Goal: Download file/media

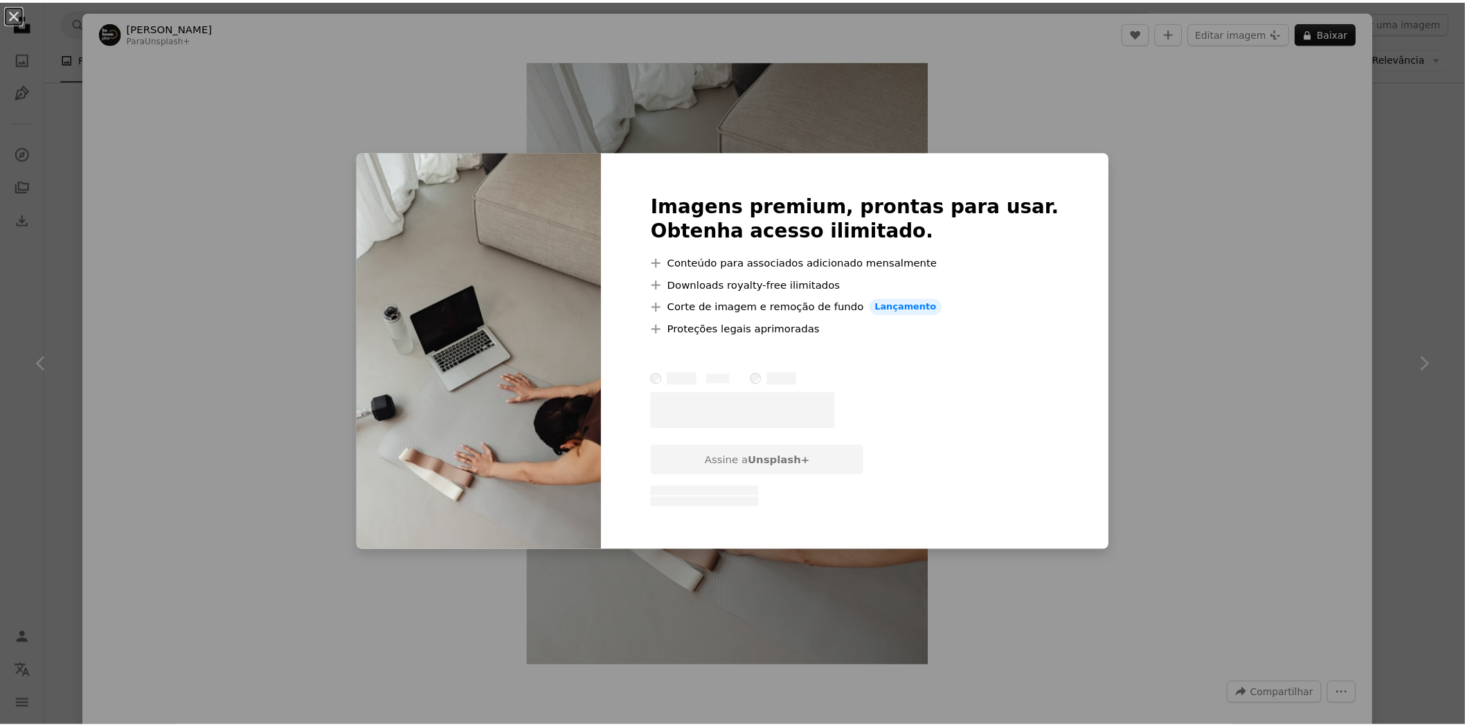
scroll to position [12998, 0]
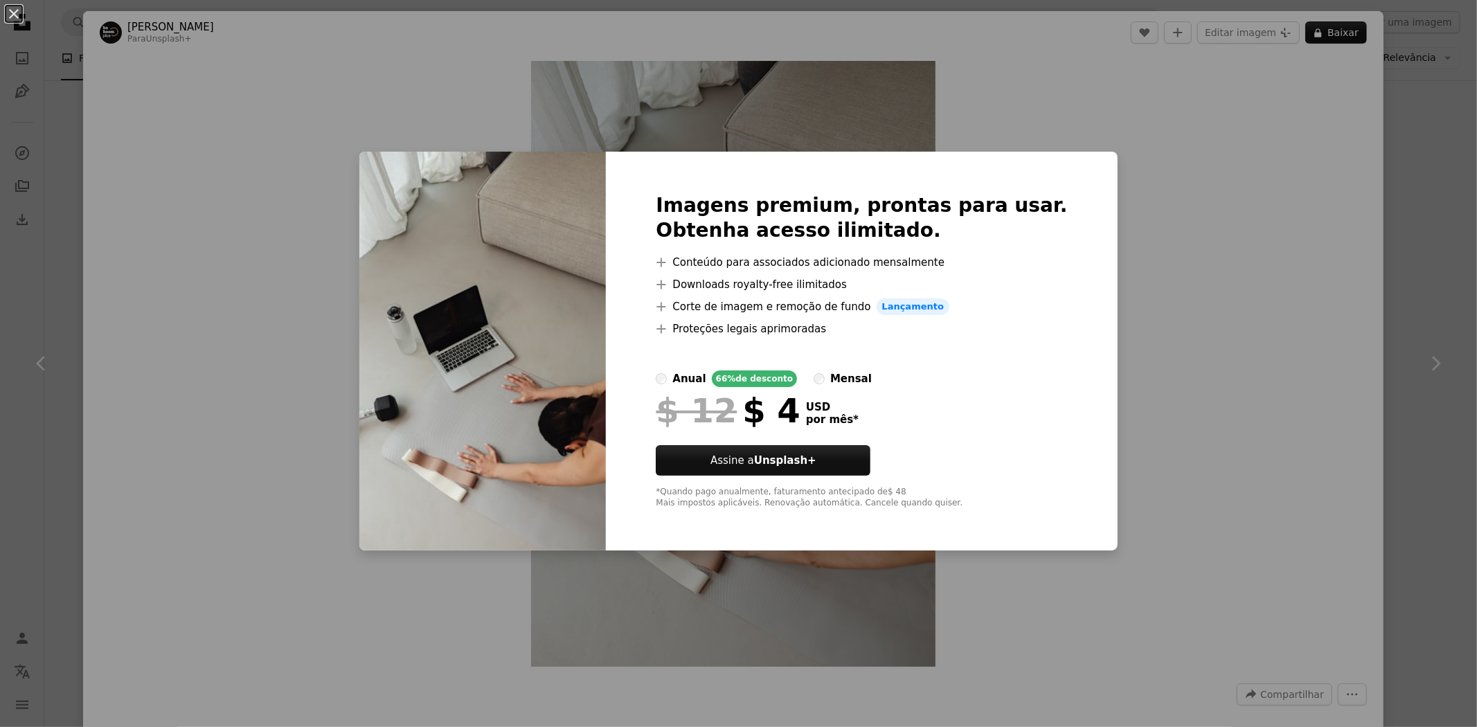
click at [1156, 483] on div "An X shape Imagens premium, prontas para usar. Obtenha acesso ilimitado. A plus…" at bounding box center [738, 363] width 1477 height 727
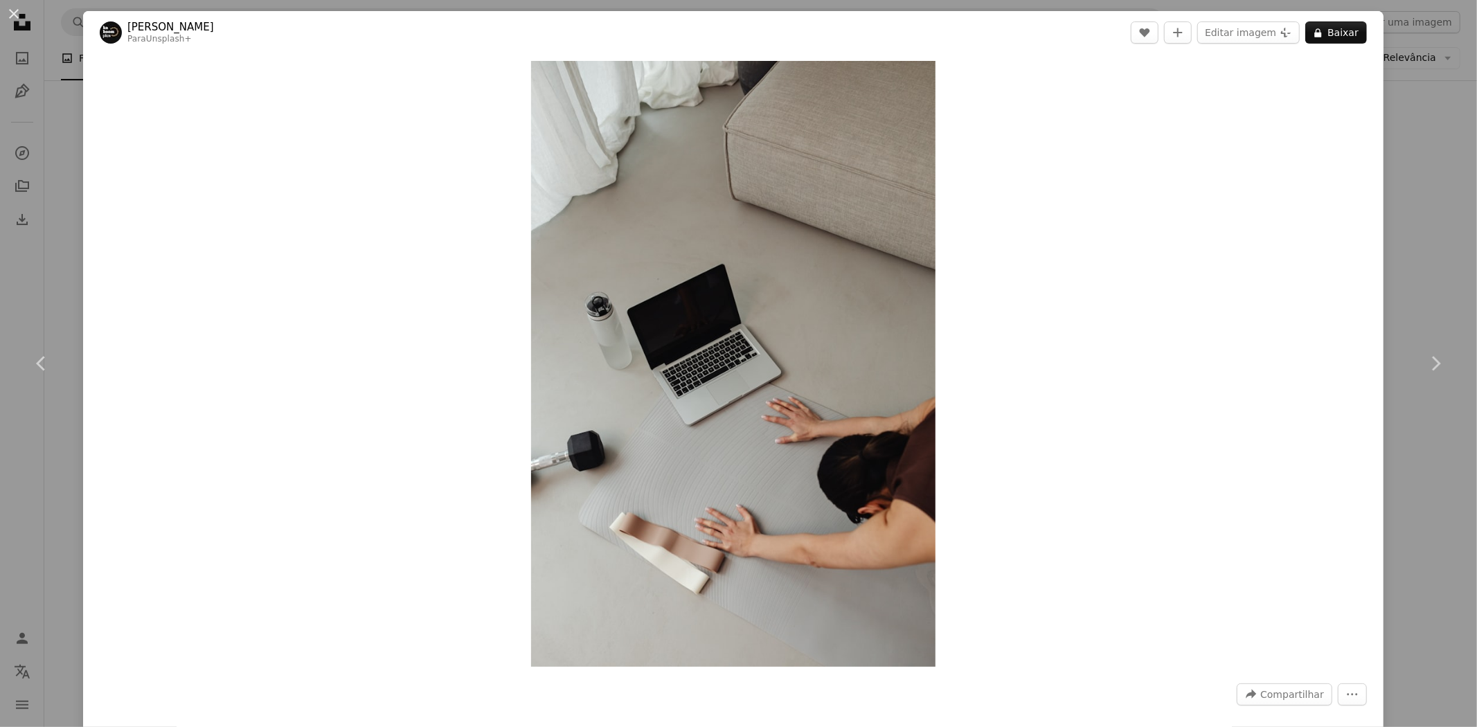
click at [1388, 499] on div "An X shape Chevron left Chevron right [PERSON_NAME] Para Unsplash+ A heart A pl…" at bounding box center [738, 363] width 1477 height 727
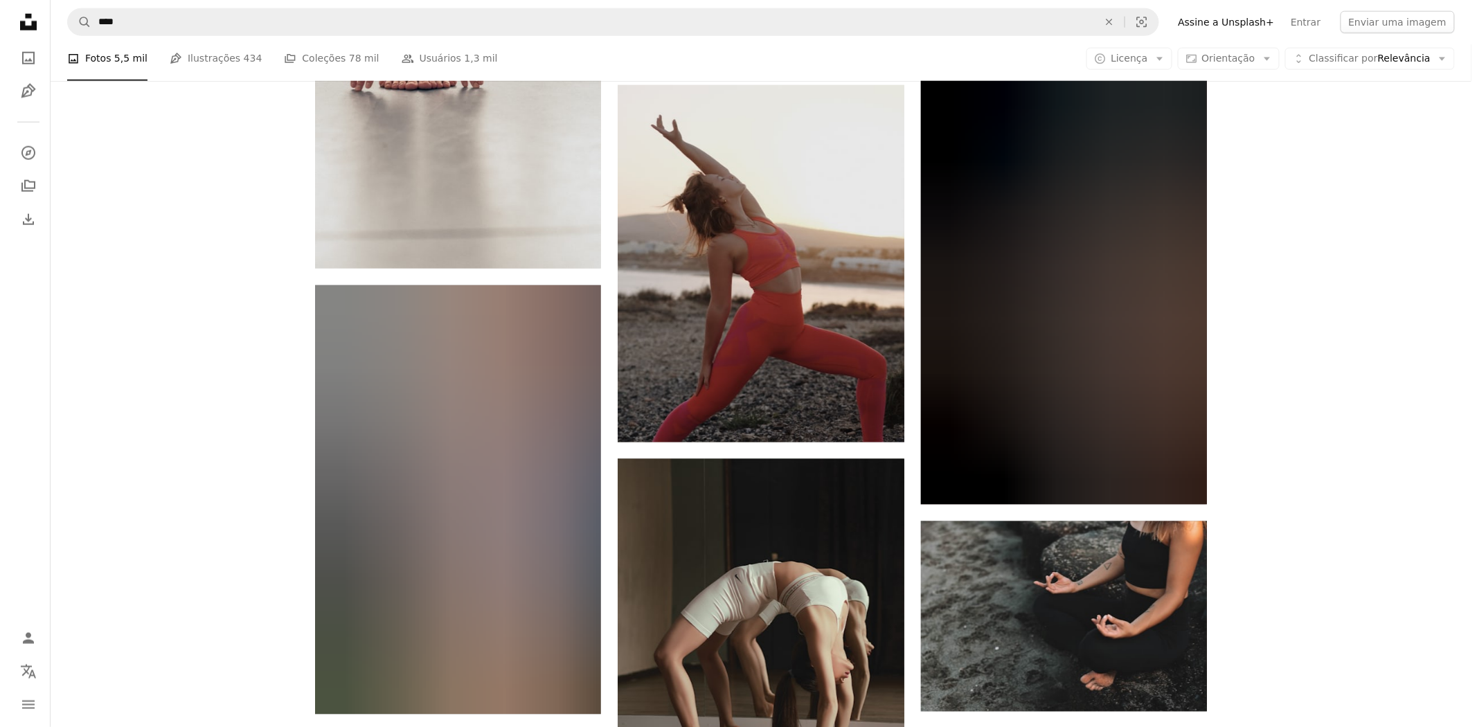
scroll to position [16075, 0]
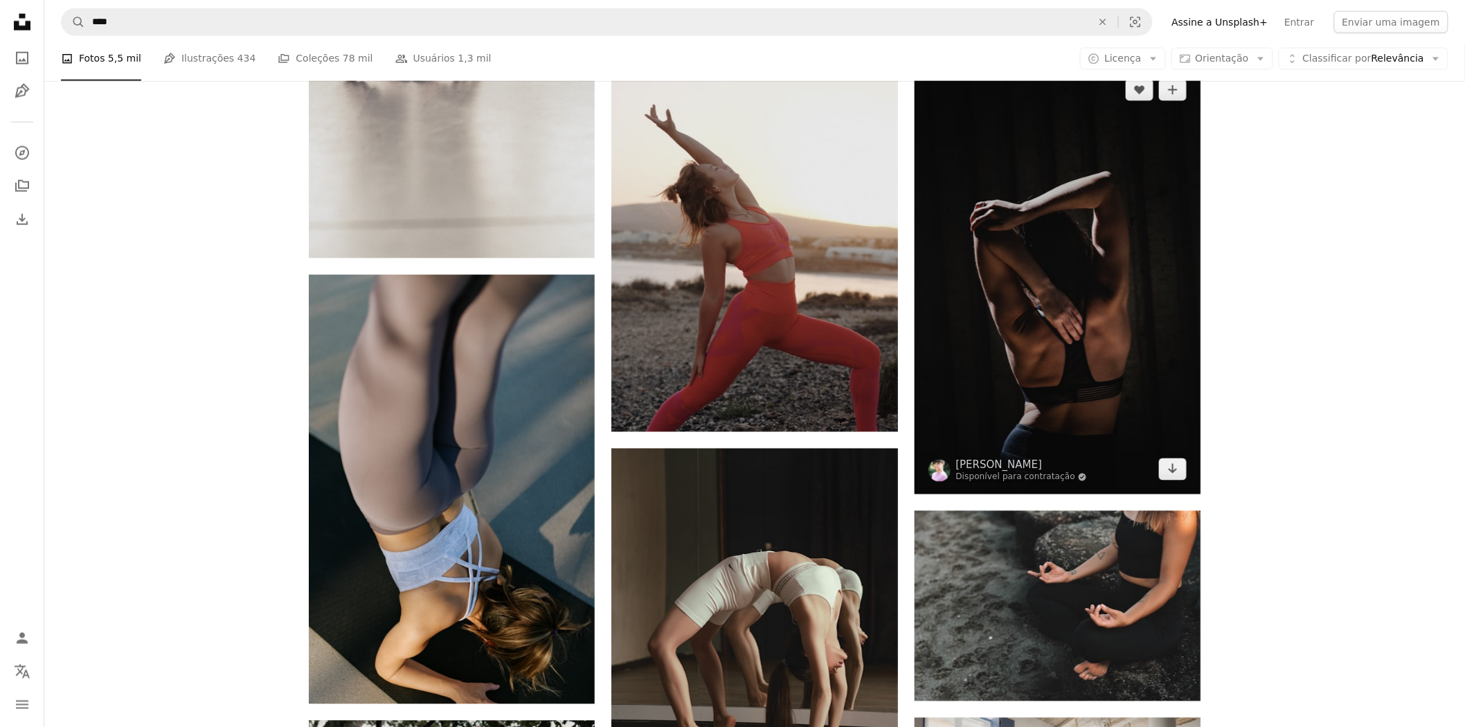
click at [1095, 348] on img at bounding box center [1057, 279] width 286 height 429
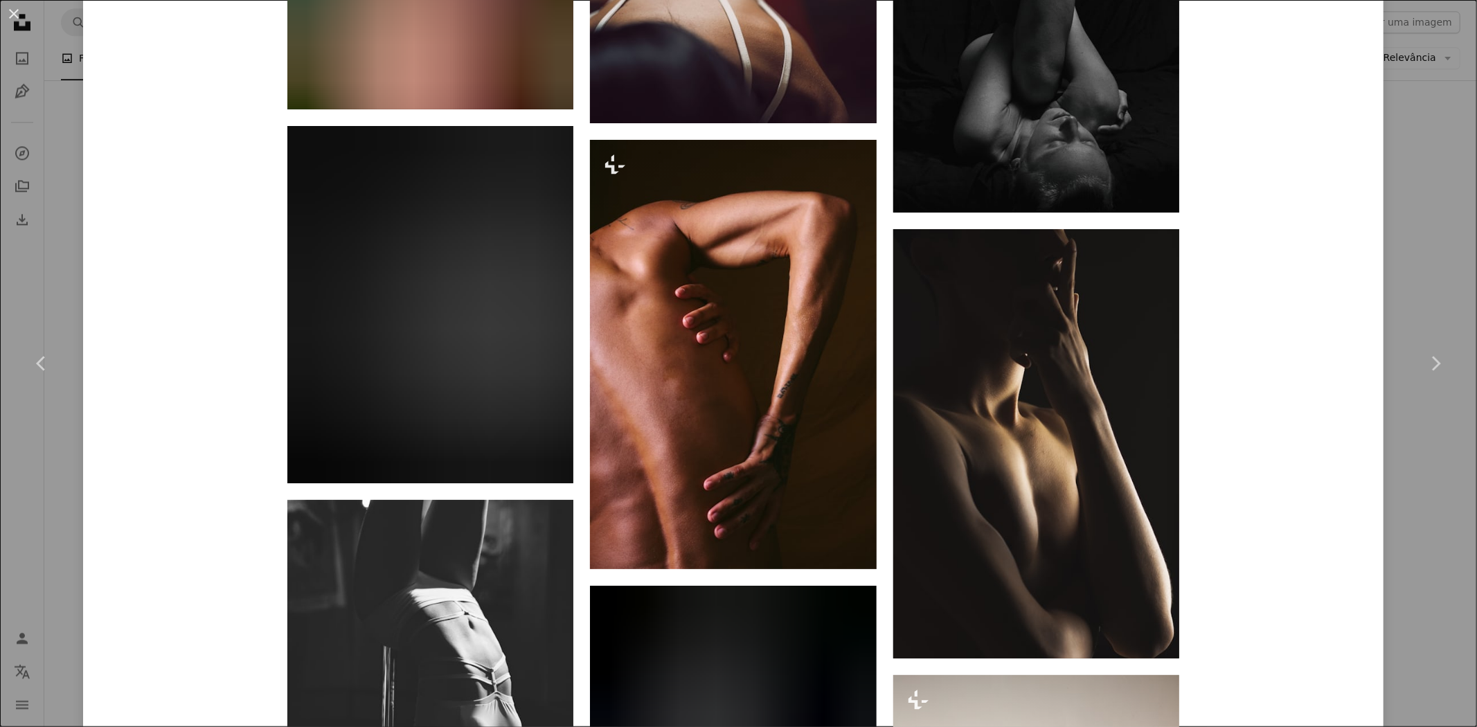
scroll to position [1692, 0]
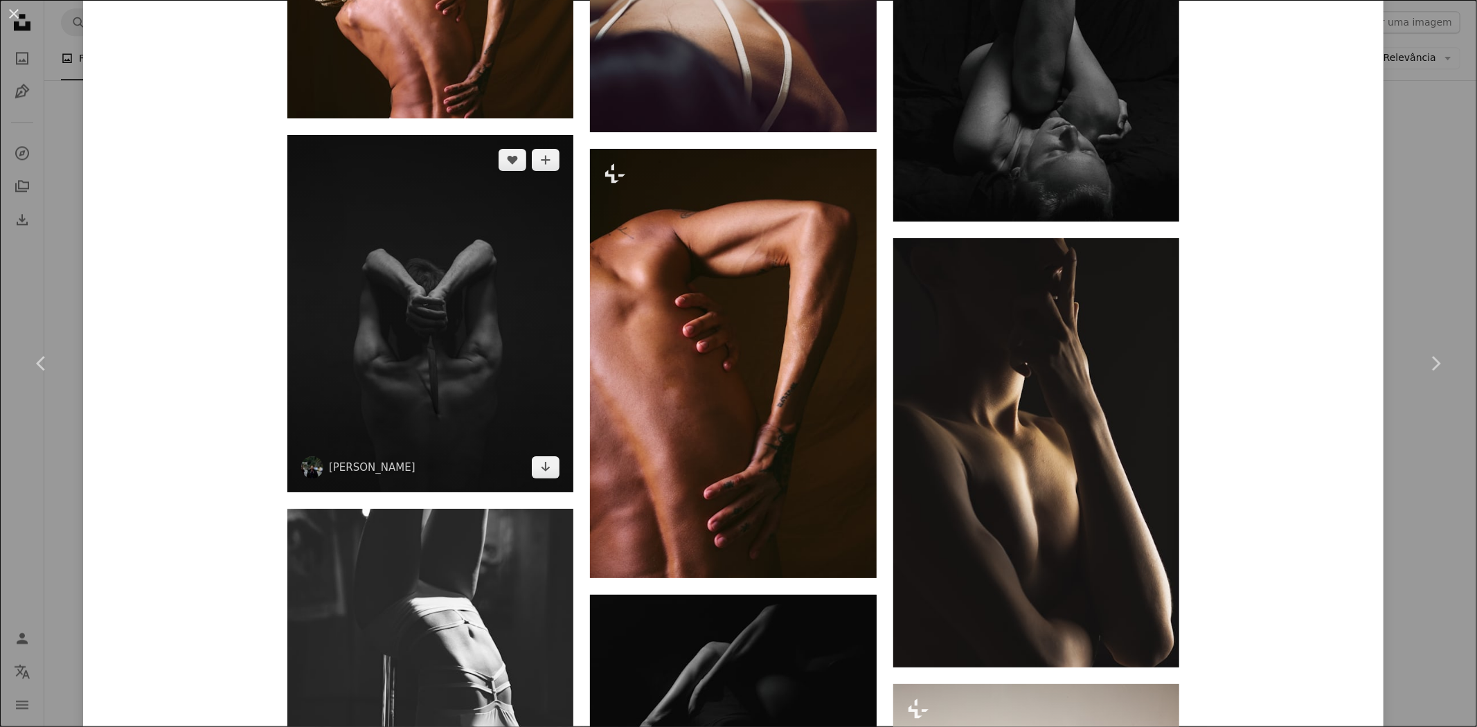
click at [467, 309] on img at bounding box center [430, 314] width 286 height 358
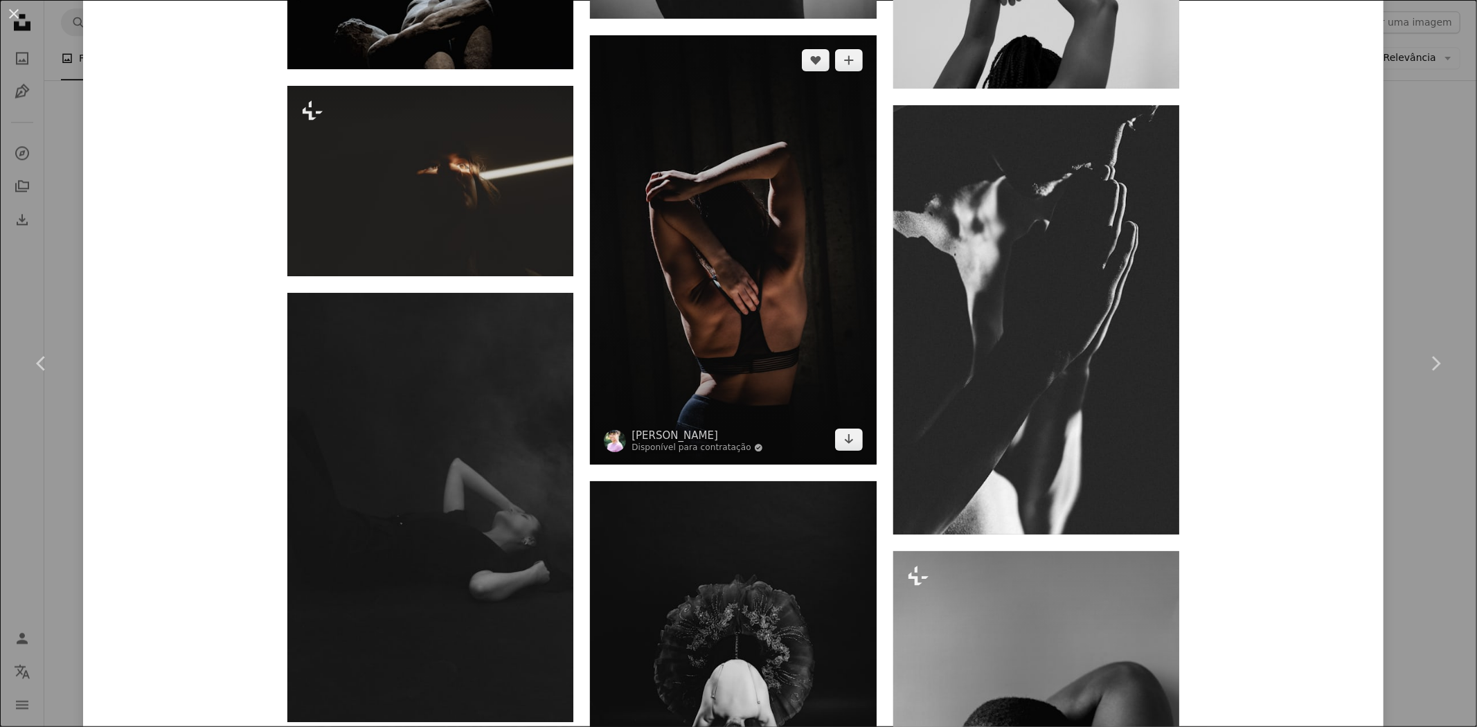
scroll to position [3004, 0]
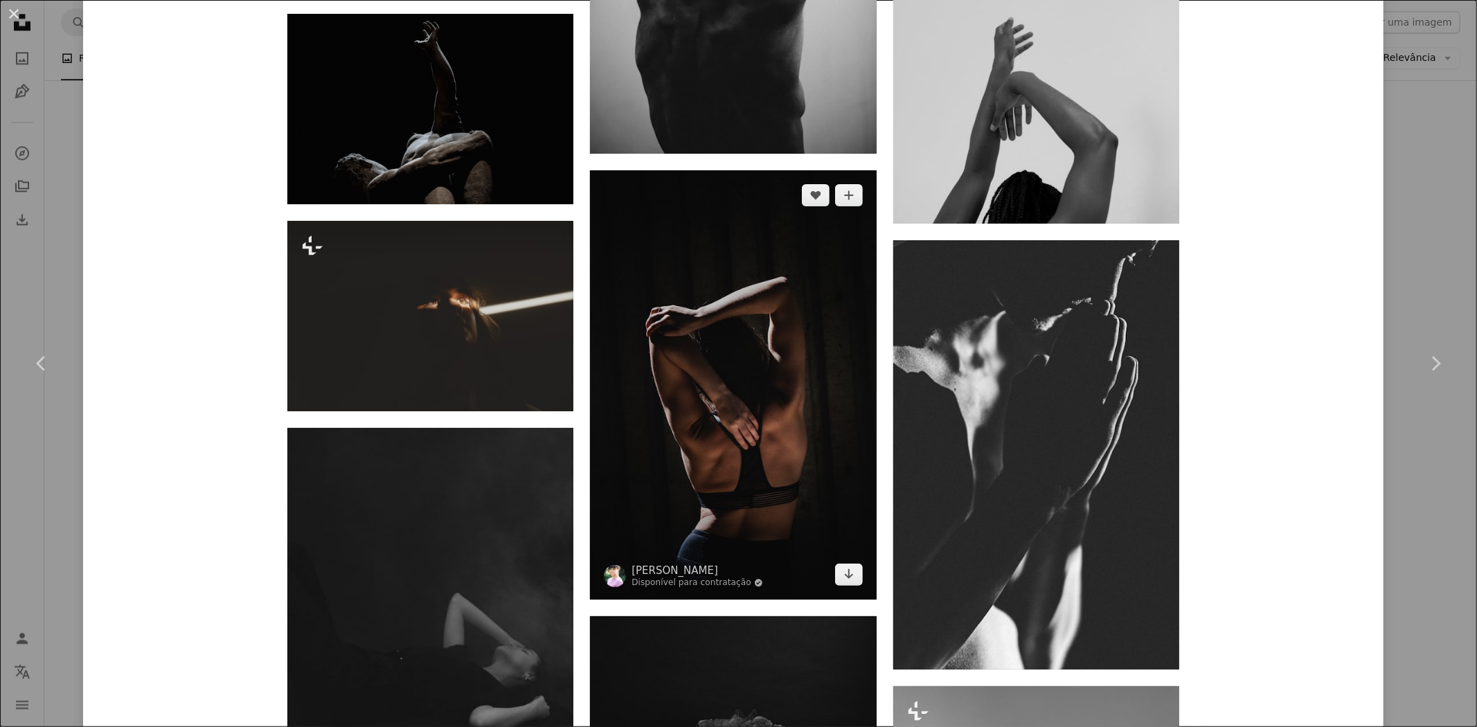
click at [766, 343] on img at bounding box center [733, 384] width 286 height 429
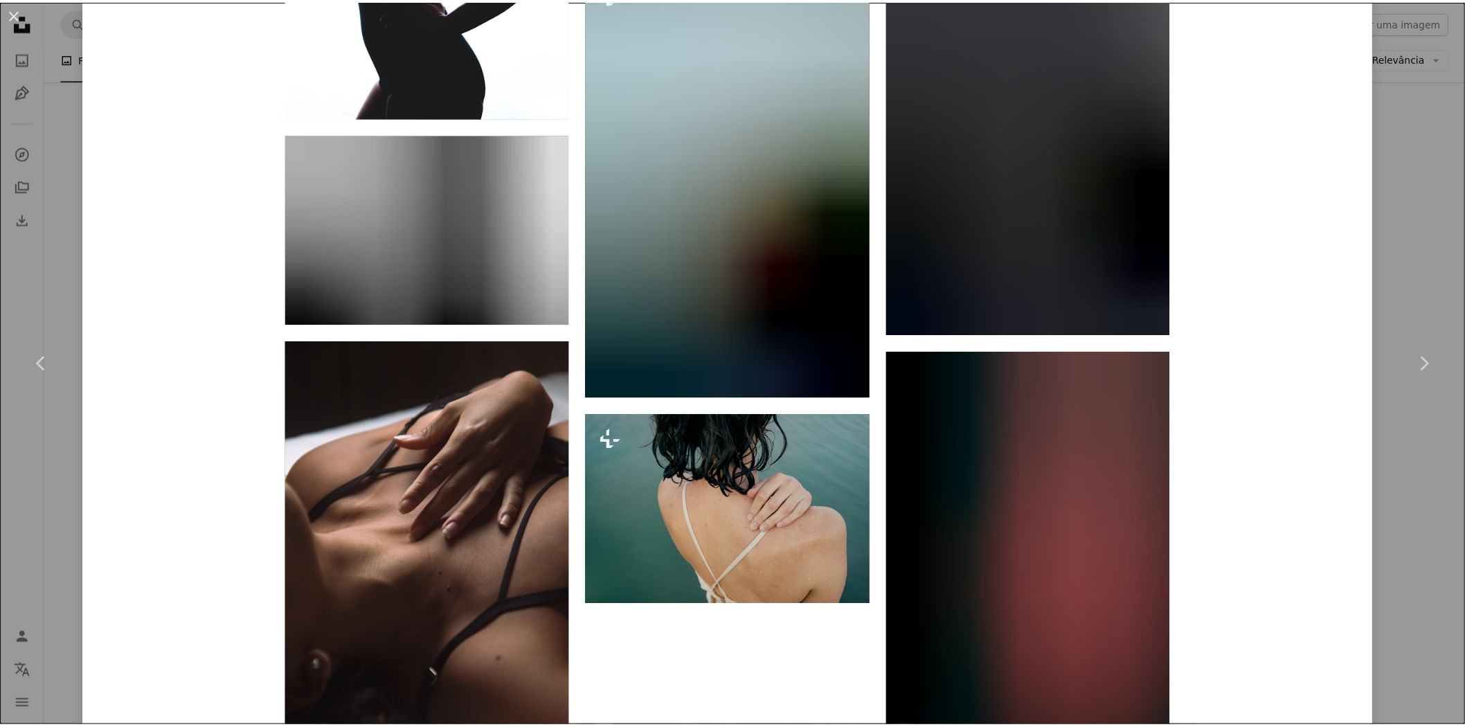
scroll to position [27359, 0]
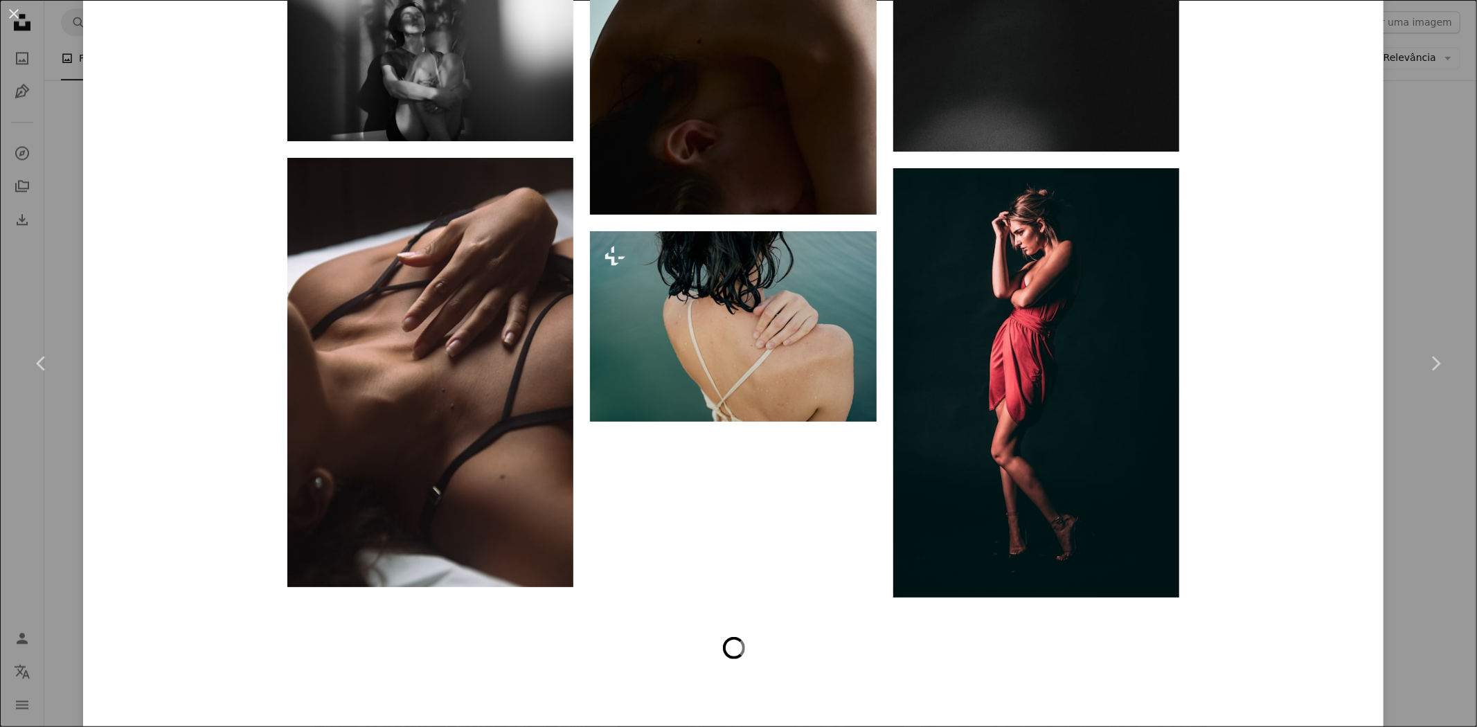
click at [12, 467] on div "An X shape Chevron left Chevron right [PERSON_NAME] Disponível para contratação…" at bounding box center [738, 363] width 1477 height 727
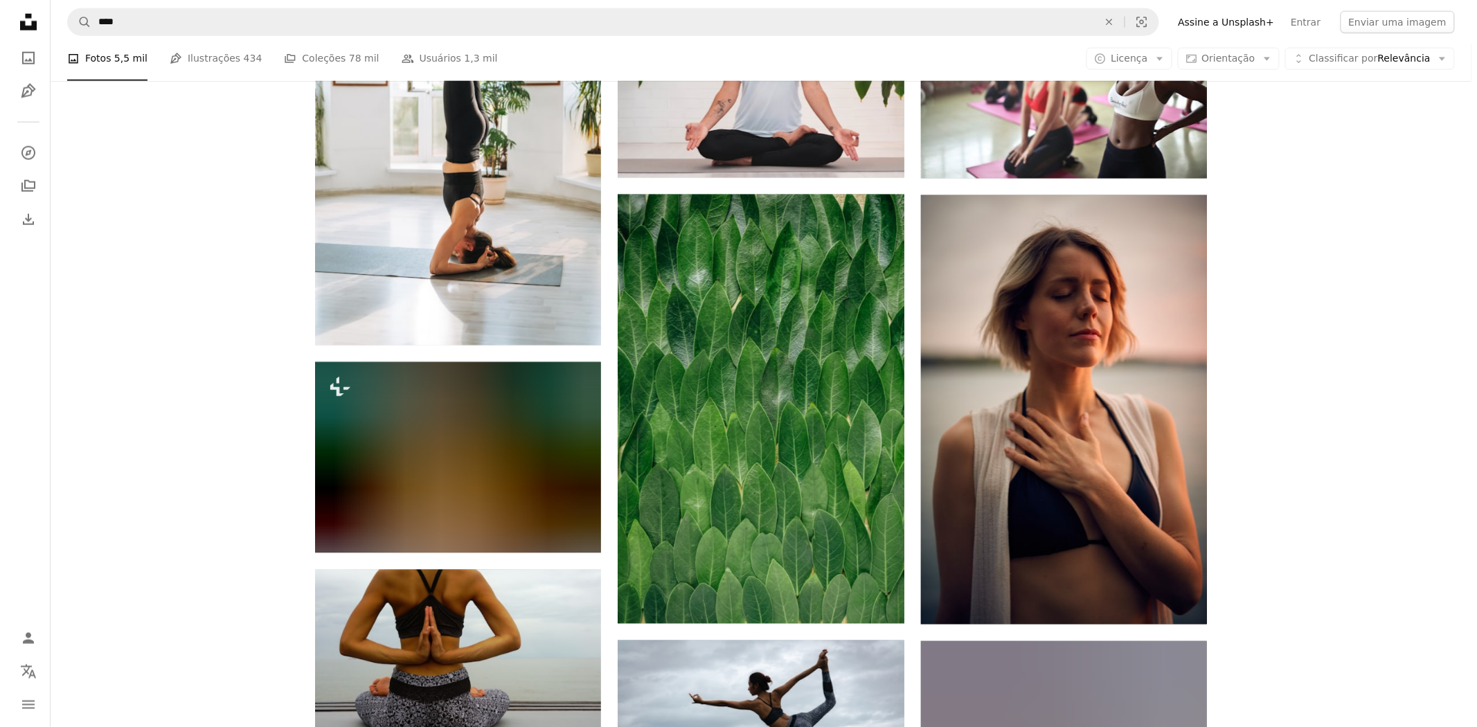
scroll to position [22998, 0]
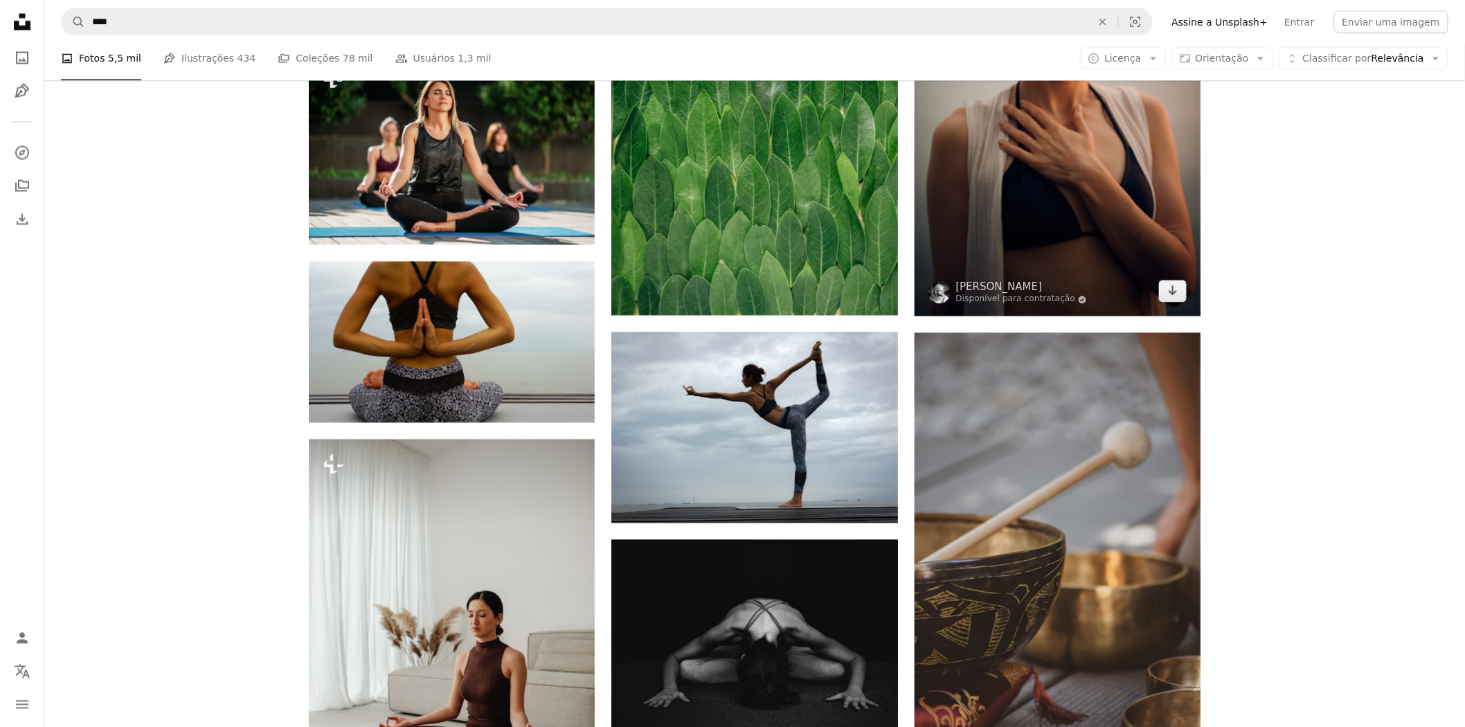
click at [1057, 222] on img at bounding box center [1057, 101] width 286 height 429
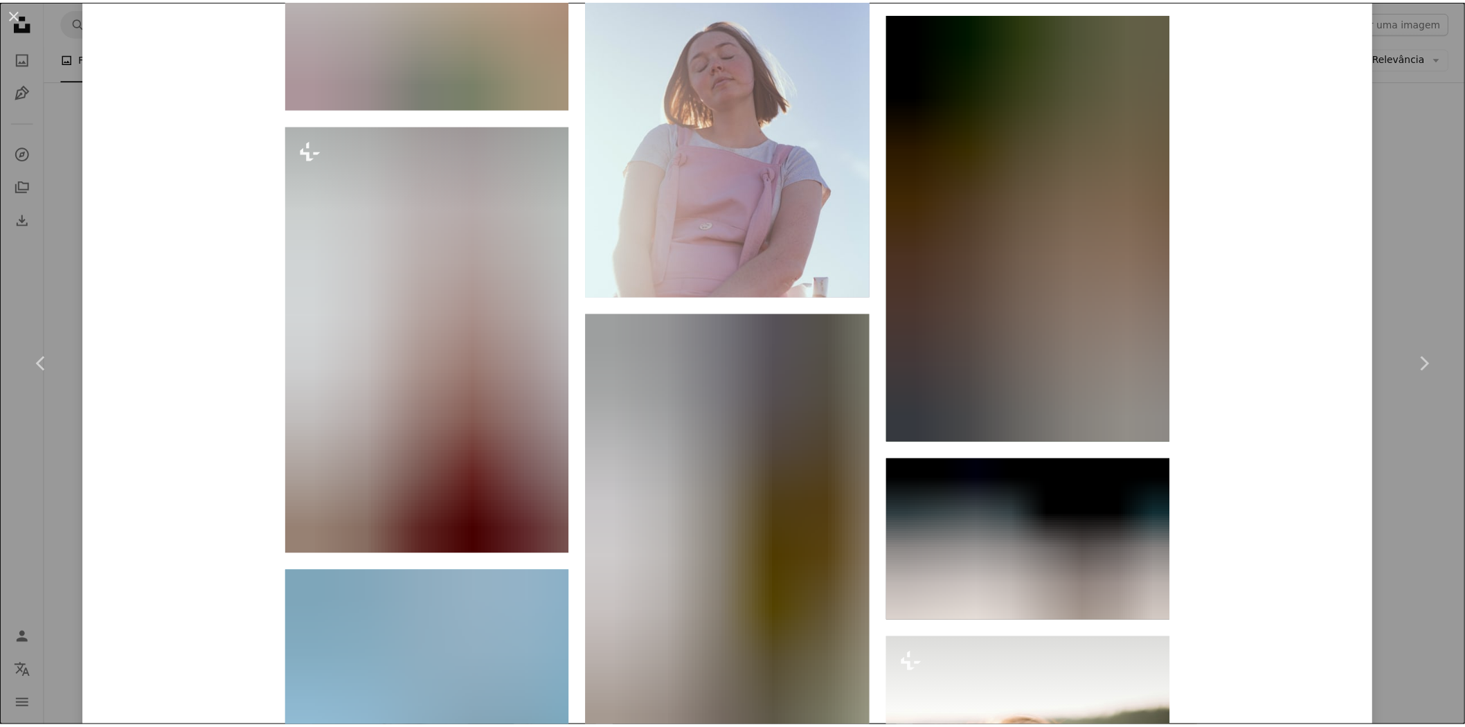
scroll to position [12649, 0]
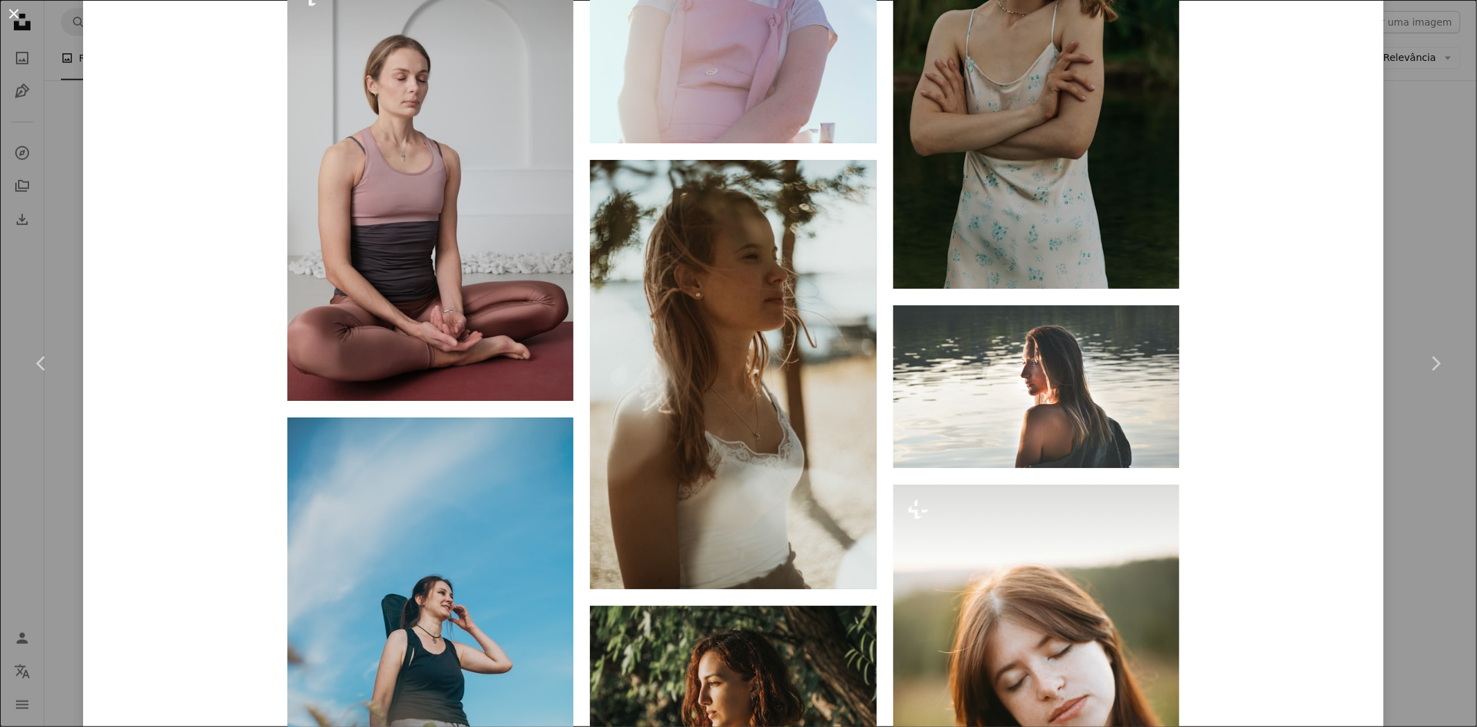
click at [17, 8] on button "An X shape" at bounding box center [14, 14] width 17 height 17
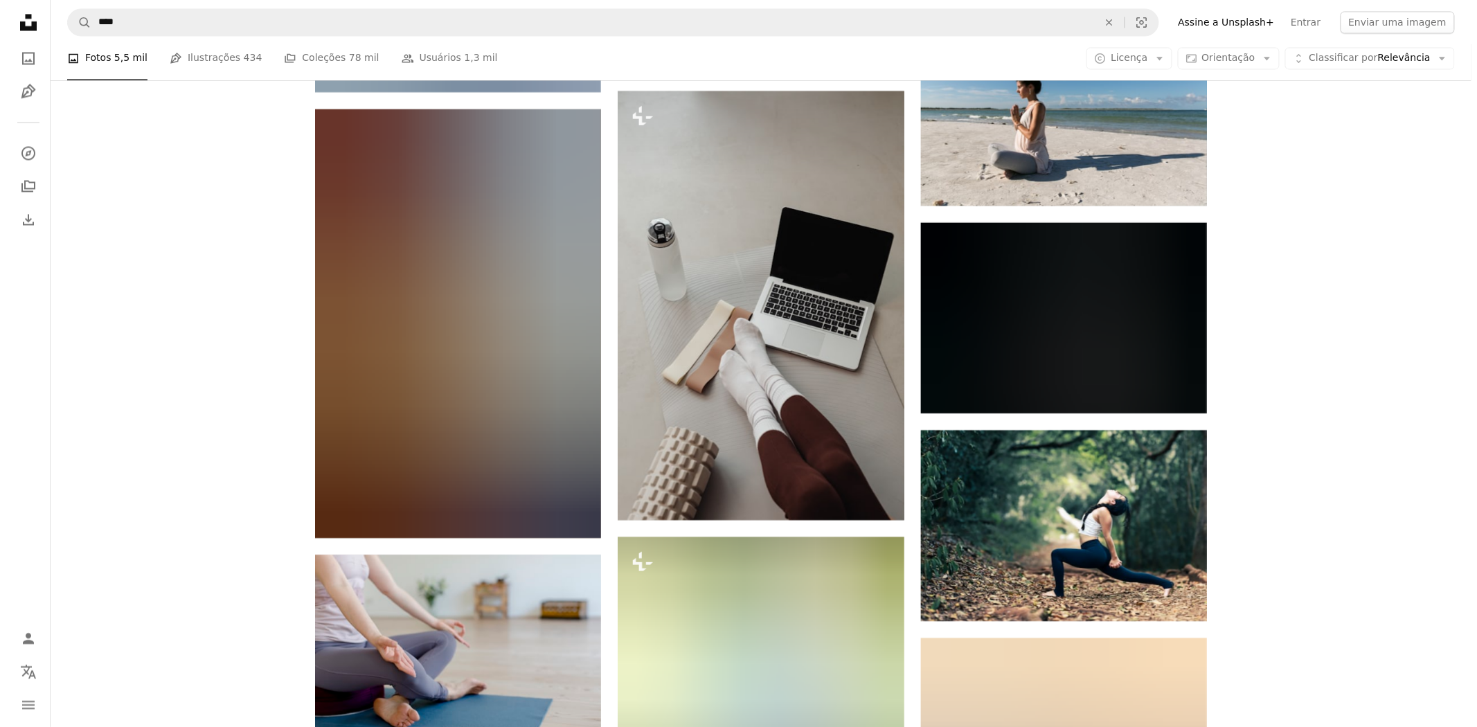
scroll to position [27535, 0]
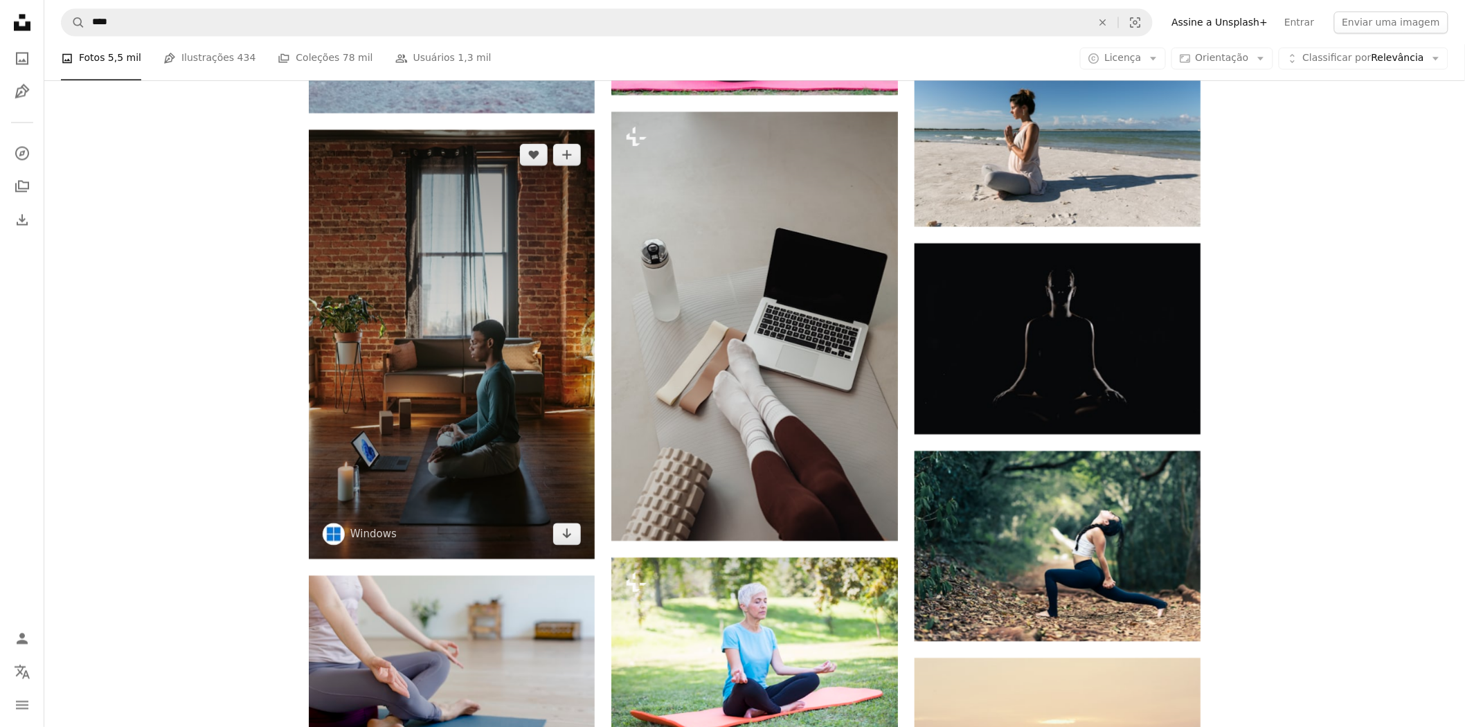
click at [406, 370] on img at bounding box center [452, 343] width 286 height 429
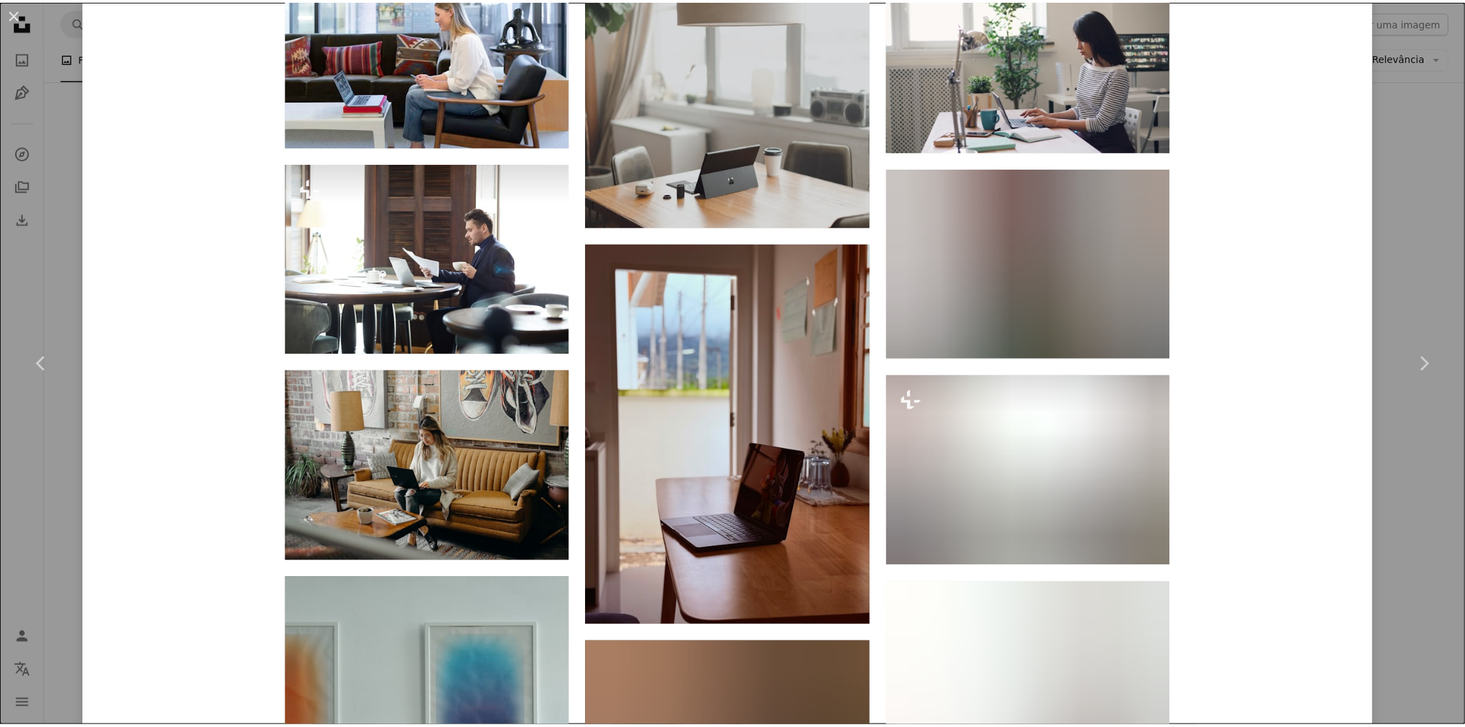
scroll to position [3692, 0]
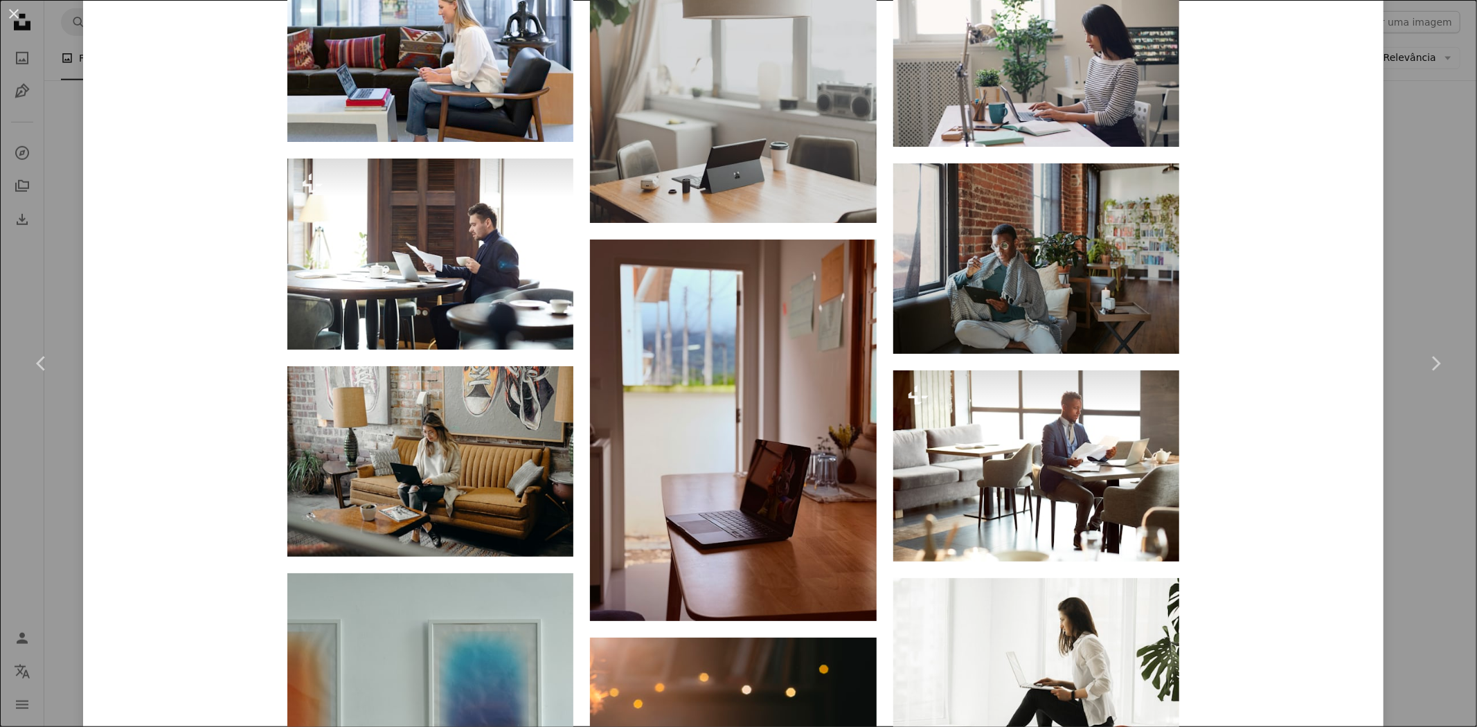
click at [1410, 480] on div "An X shape Chevron left Chevron right Windows windows A heart A plus sign Edita…" at bounding box center [738, 363] width 1477 height 727
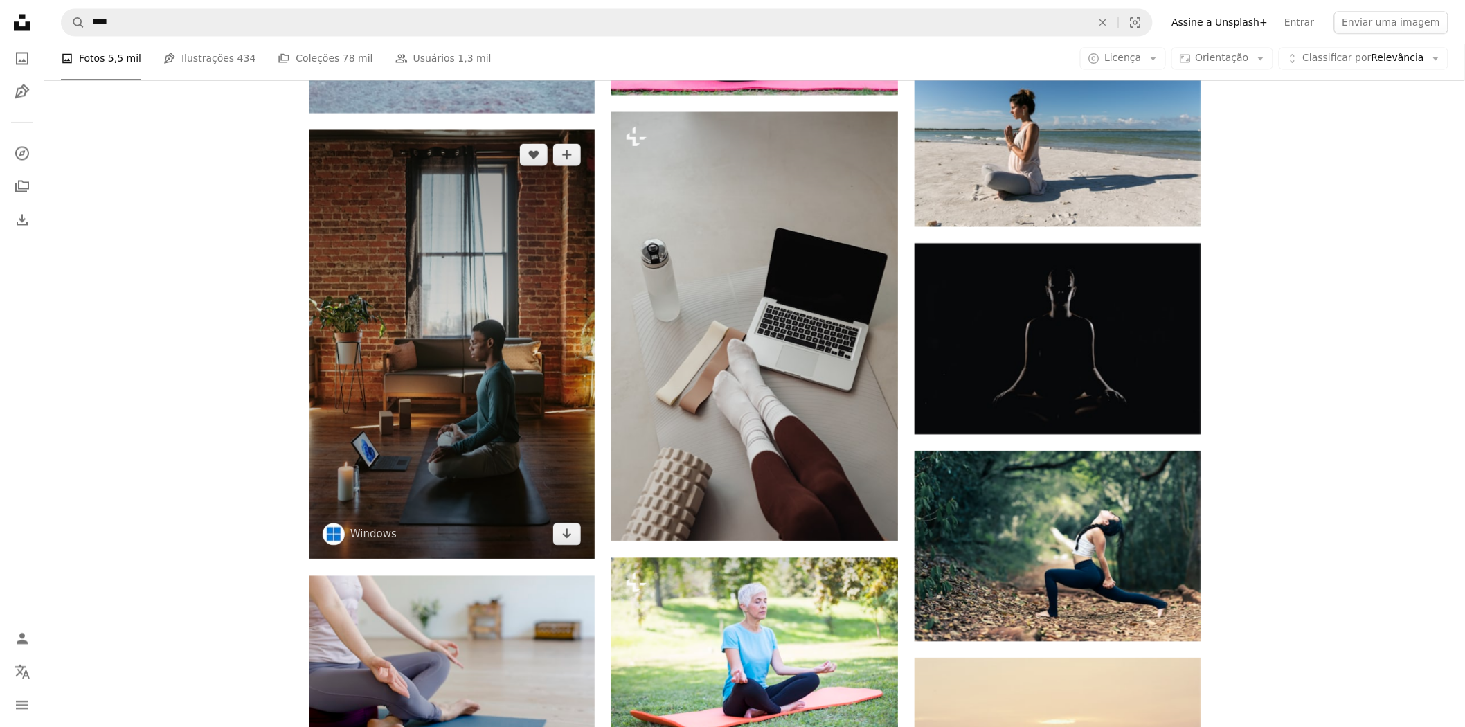
scroll to position [27074, 0]
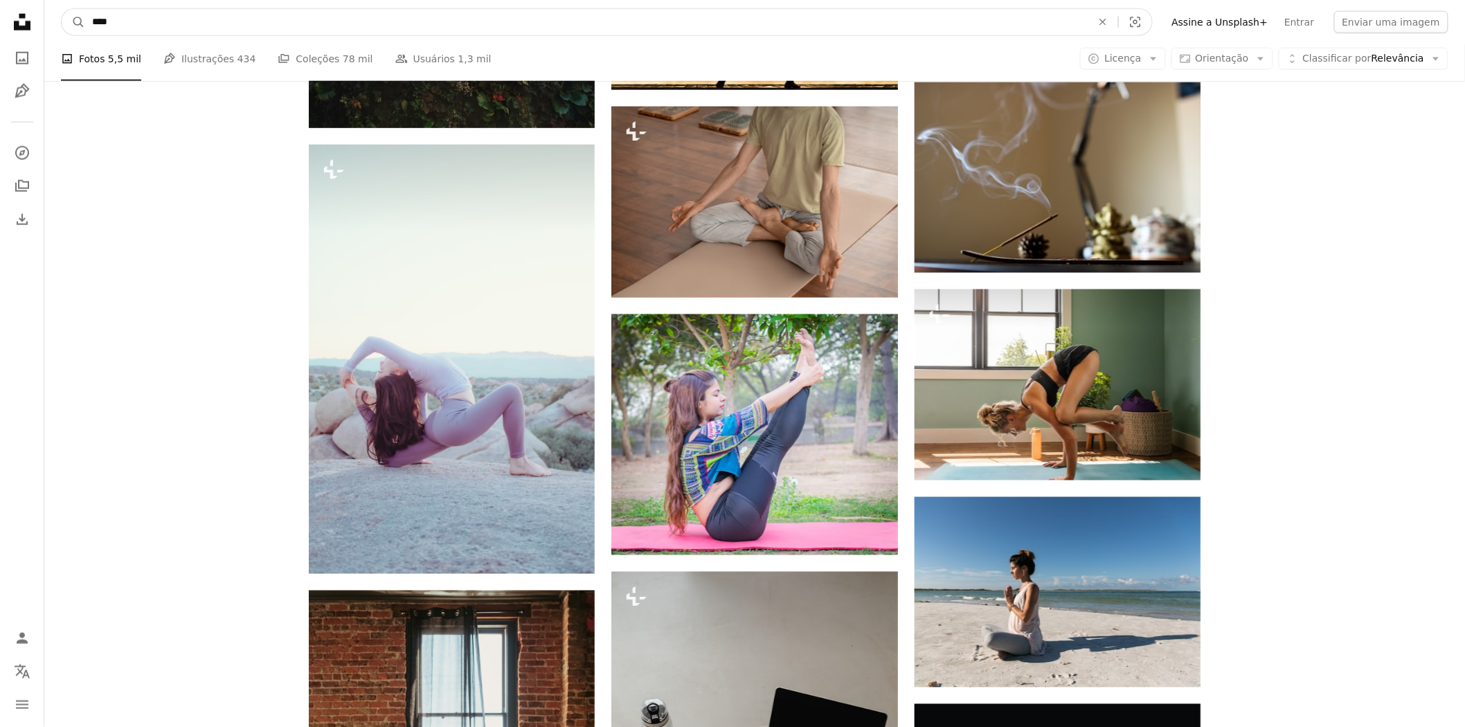
click at [163, 19] on input "****" at bounding box center [586, 22] width 1002 height 26
type input "**********"
click at [62, 9] on button "A magnifying glass" at bounding box center [74, 22] width 24 height 26
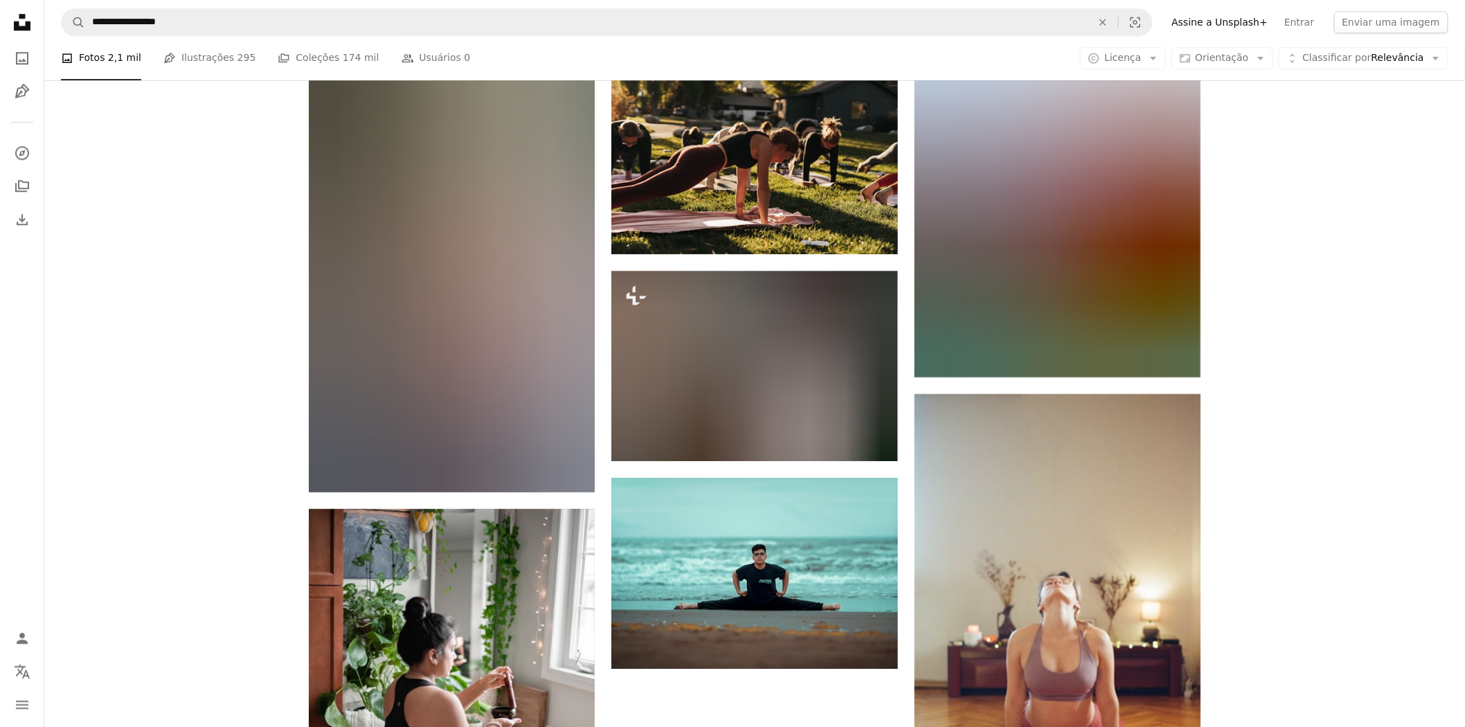
scroll to position [1615, 0]
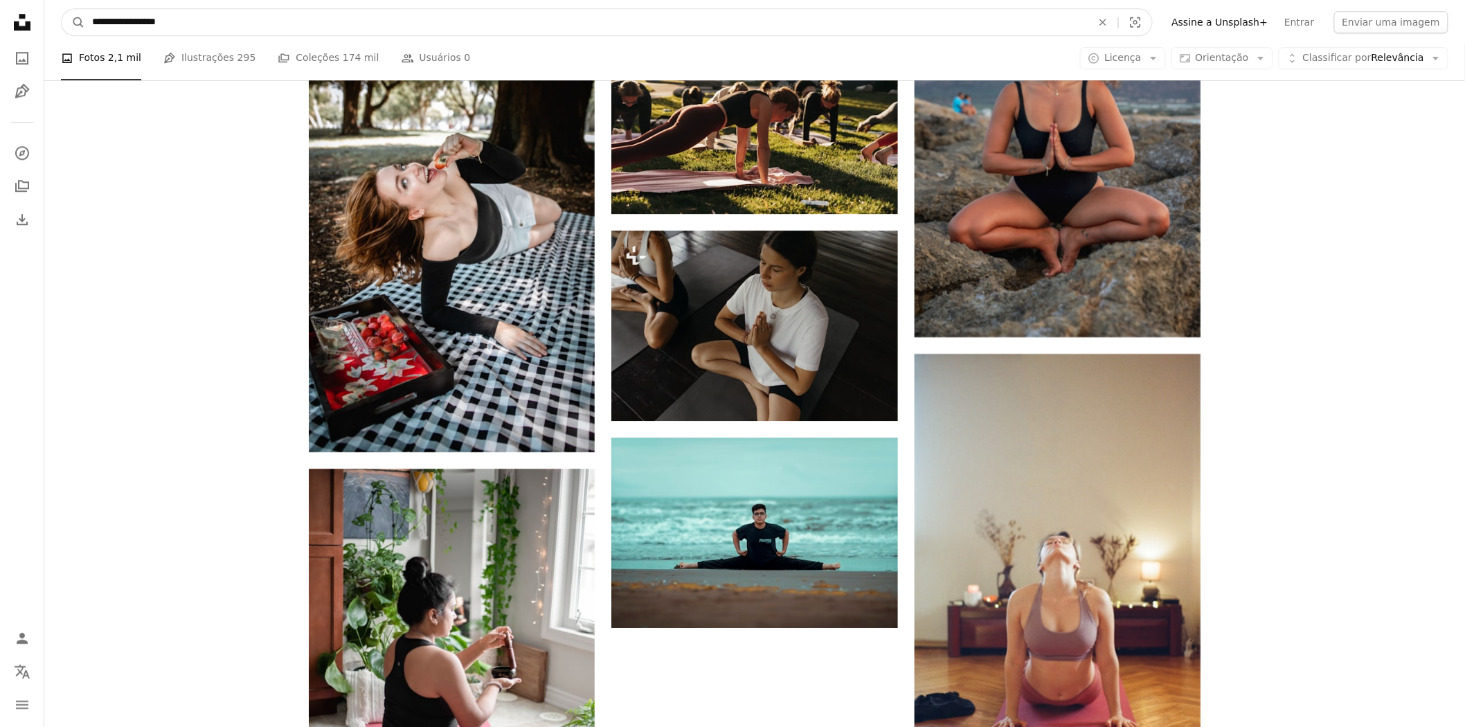
click at [237, 19] on input "**********" at bounding box center [586, 22] width 1002 height 26
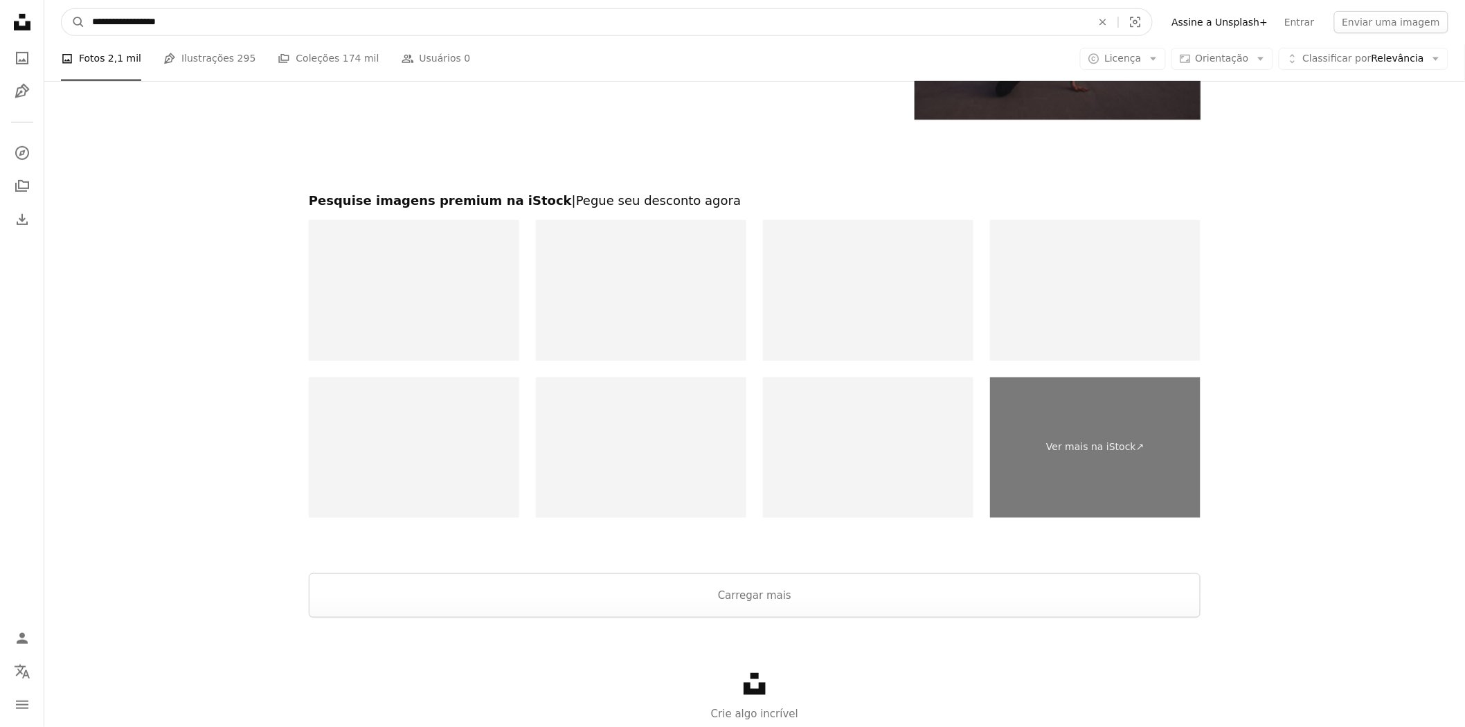
scroll to position [2460, 0]
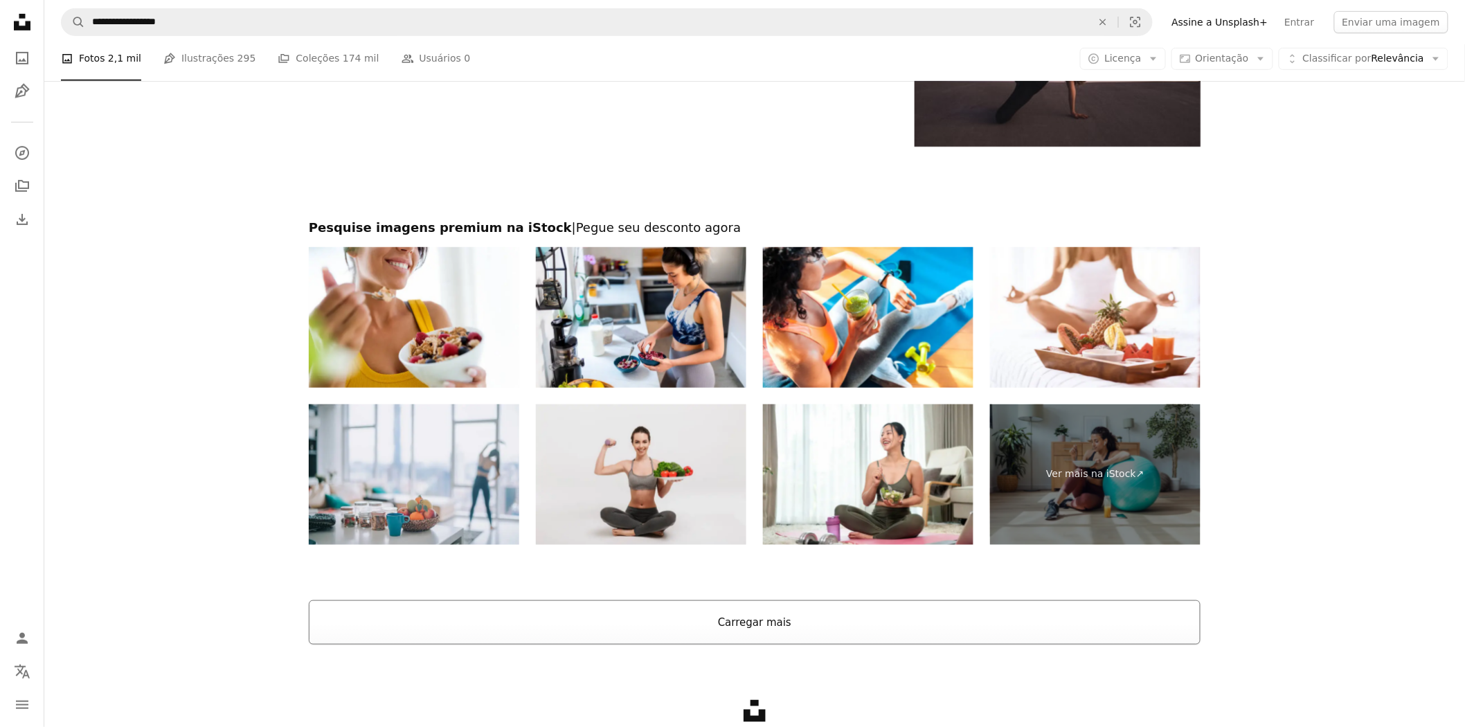
click at [806, 630] on button "Carregar mais" at bounding box center [755, 622] width 892 height 44
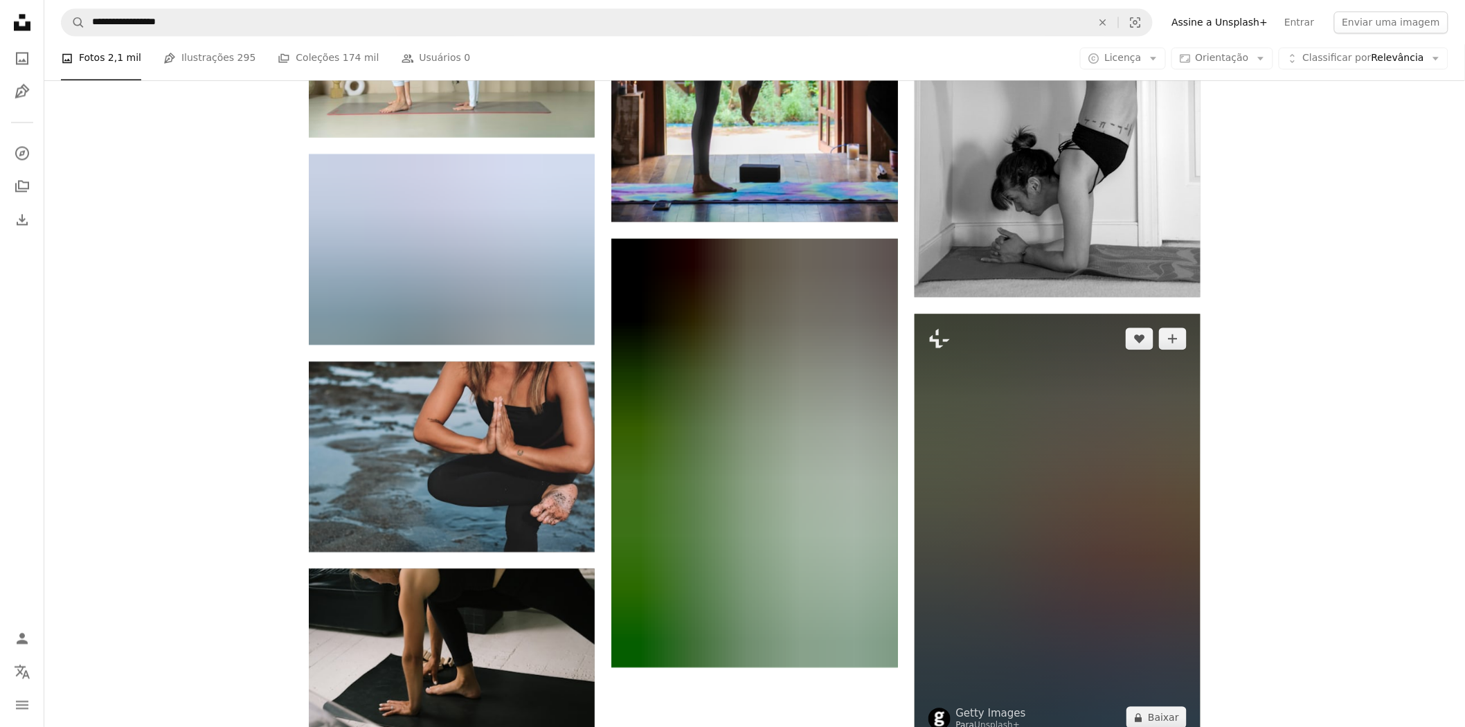
scroll to position [12536, 0]
